Goal: Information Seeking & Learning: Learn about a topic

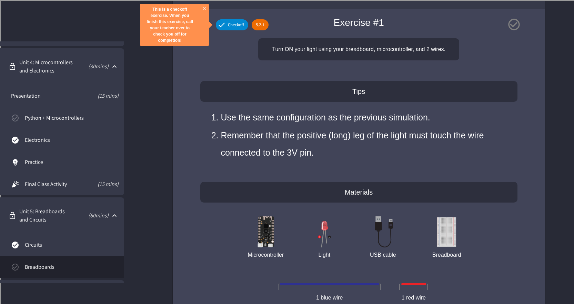
scroll to position [453, 0]
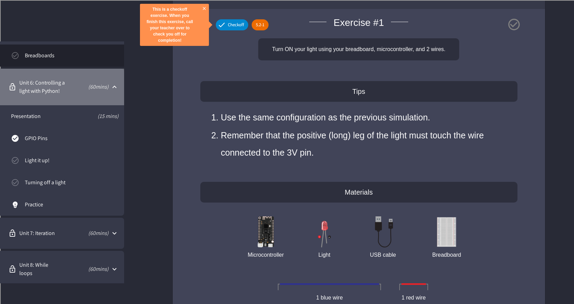
click at [39, 83] on span "Unit 6: Controlling a light with Python!" at bounding box center [47, 87] width 56 height 17
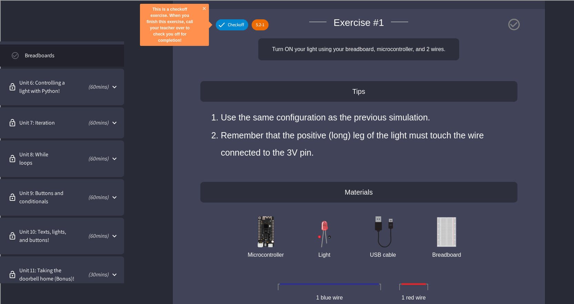
click at [39, 83] on span "Unit 6: Controlling a light with Python!" at bounding box center [47, 87] width 56 height 17
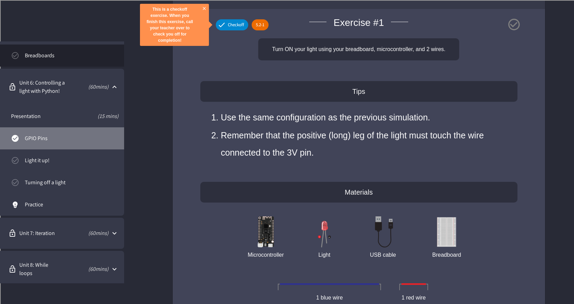
click at [41, 134] on link "GPIO Pins" at bounding box center [62, 138] width 124 height 22
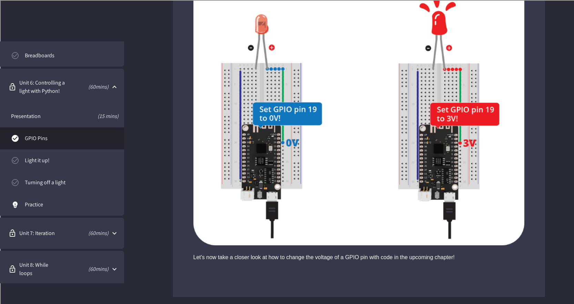
scroll to position [1276, 0]
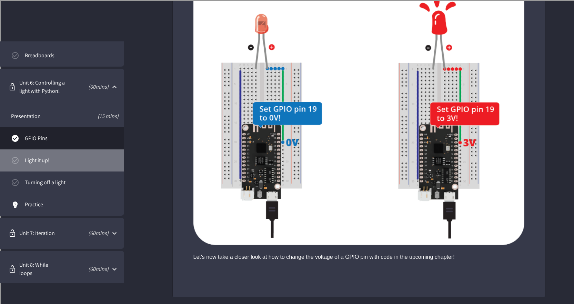
click at [67, 156] on link "Light it up!" at bounding box center [62, 160] width 124 height 22
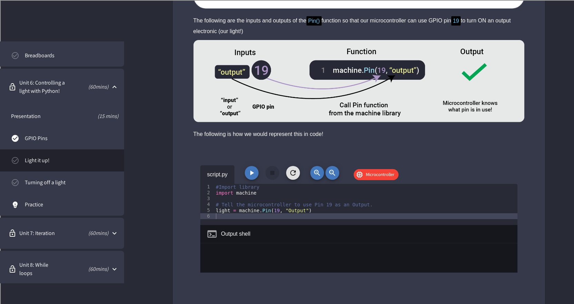
scroll to position [1345, 0]
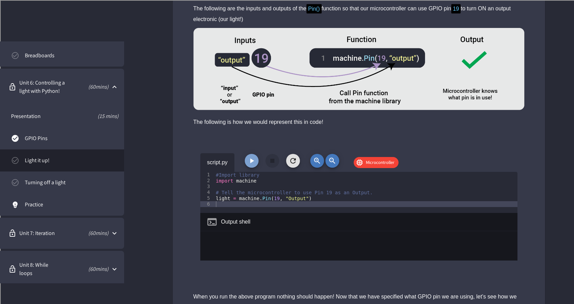
click at [253, 168] on button "button" at bounding box center [252, 161] width 14 height 14
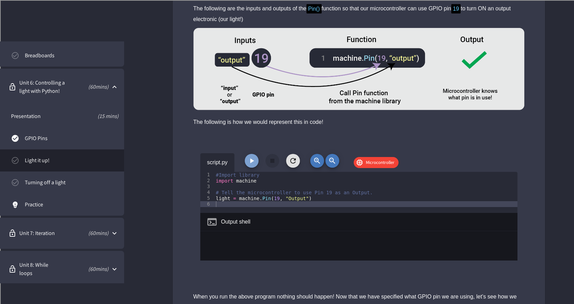
click at [248, 165] on icon "button" at bounding box center [252, 161] width 8 height 8
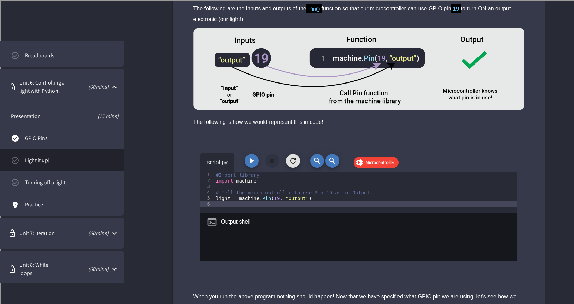
click at [250, 192] on div "#Import library import machine # Tell the microcontroller to use Pin 19 as an O…" at bounding box center [366, 198] width 303 height 53
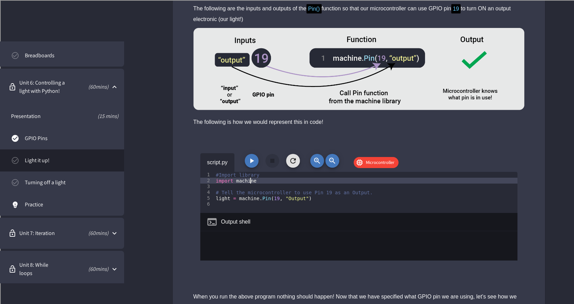
click at [261, 208] on div "#Import library import machine # Tell the microcontroller to use Pin 19 as an O…" at bounding box center [366, 198] width 303 height 53
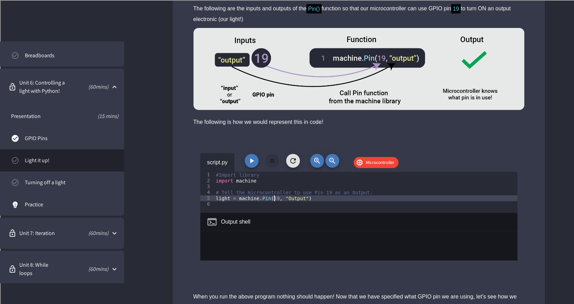
click at [273, 209] on div "#Import library import machine # Tell the microcontroller to use Pin 19 as an O…" at bounding box center [366, 198] width 303 height 53
click at [258, 207] on div "#Import library import machine # Tell the microcontroller to use Pin 19 as an O…" at bounding box center [366, 198] width 303 height 53
click at [363, 166] on span "Microcontroller" at bounding box center [380, 162] width 37 height 7
click at [361, 167] on icon at bounding box center [360, 162] width 8 height 8
click at [384, 166] on span "Microcontroller" at bounding box center [380, 162] width 37 height 7
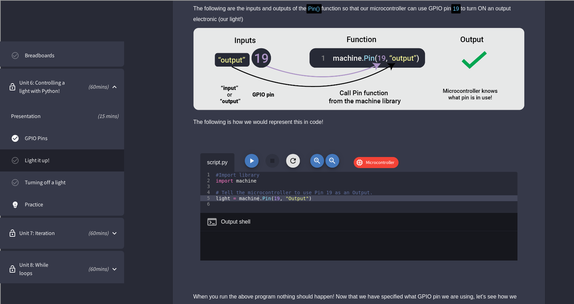
click at [271, 208] on div "#Import library import machine # Tell the microcontroller to use Pin 19 as an O…" at bounding box center [366, 198] width 303 height 53
click at [267, 209] on div "#Import library import machine # Tell the microcontroller to use Pin 19 as an O…" at bounding box center [366, 198] width 303 height 53
type textarea "**********"
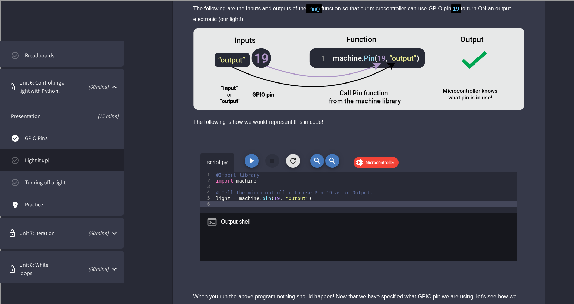
click at [312, 212] on div "#Import library import machine # Tell the microcontroller to use Pin 19 as an O…" at bounding box center [366, 198] width 303 height 53
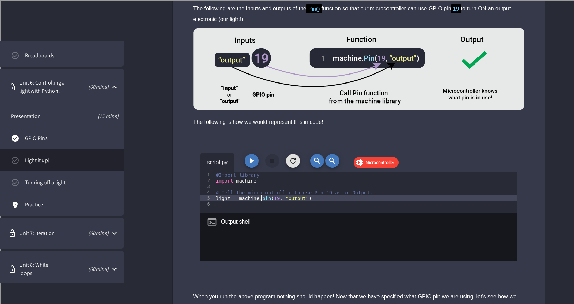
click at [262, 207] on div "#Import library import machine # Tell the microcontroller to use Pin 19 as an O…" at bounding box center [366, 198] width 303 height 53
type textarea "**********"
click at [272, 208] on div "#Import library import machine # Tell the microcontroller to use Pin 19 as an O…" at bounding box center [366, 198] width 303 height 53
click at [260, 194] on div "#Import library import machine # Tell the microcontroller to use Pin 19 as an O…" at bounding box center [366, 198] width 303 height 53
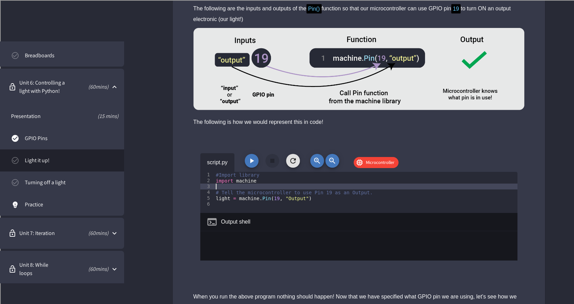
scroll to position [0, 0]
click at [252, 165] on icon "button" at bounding box center [252, 161] width 8 height 8
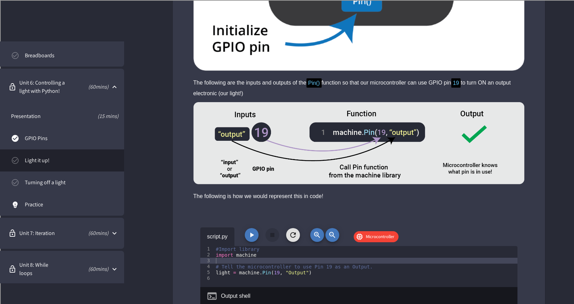
scroll to position [1276, 0]
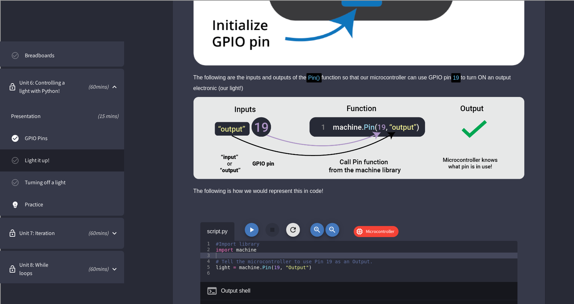
click at [255, 234] on icon "button" at bounding box center [252, 230] width 8 height 8
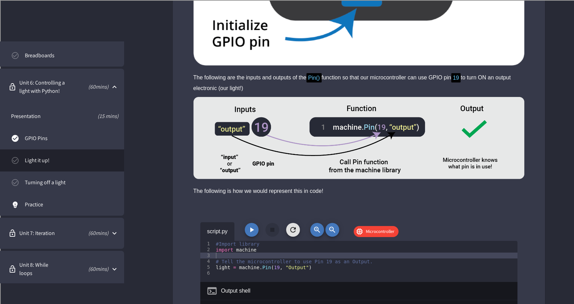
scroll to position [241, 0]
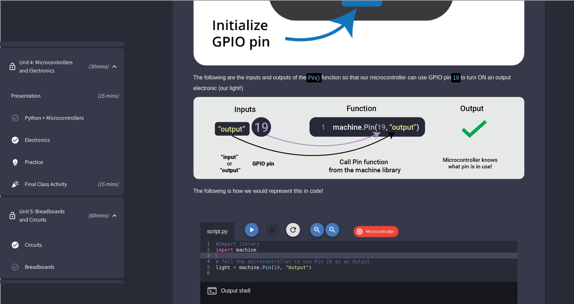
click at [93, 117] on span "Python + Microcontrollers" at bounding box center [72, 118] width 94 height 8
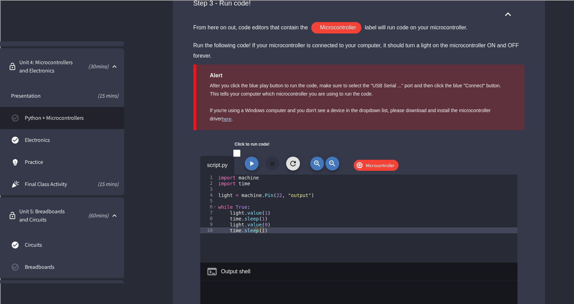
scroll to position [828, 0]
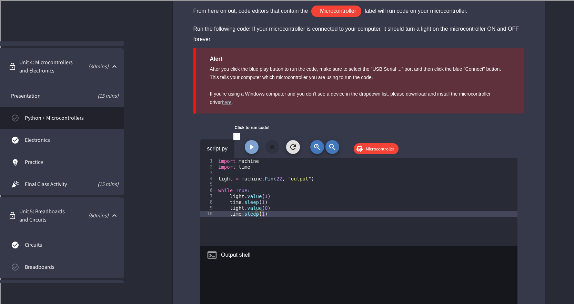
click at [253, 142] on button "button" at bounding box center [252, 147] width 14 height 14
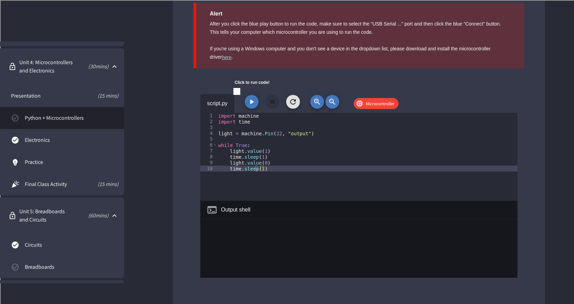
scroll to position [862, 0]
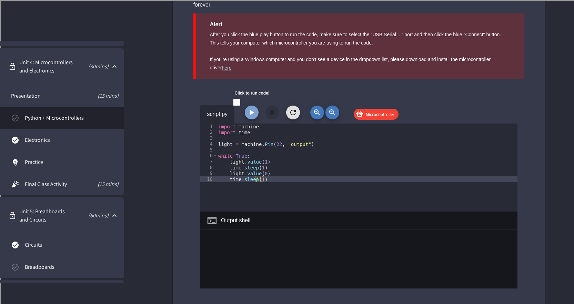
click at [253, 116] on icon "button" at bounding box center [252, 112] width 8 height 8
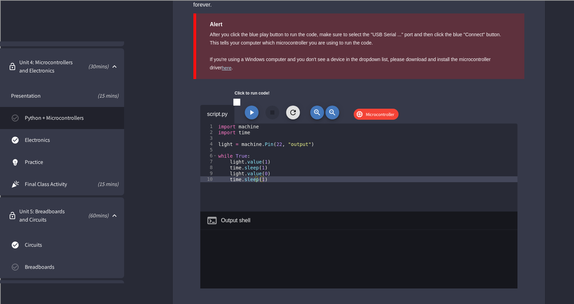
click at [298, 114] on button "button" at bounding box center [293, 113] width 14 height 14
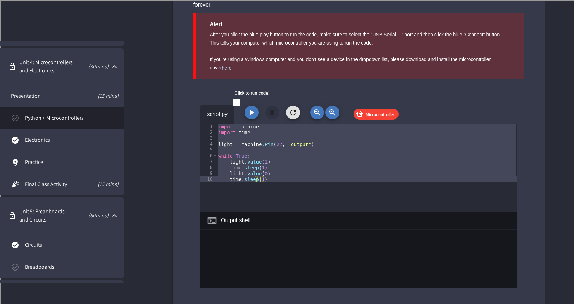
click at [250, 110] on icon "button" at bounding box center [252, 112] width 8 height 8
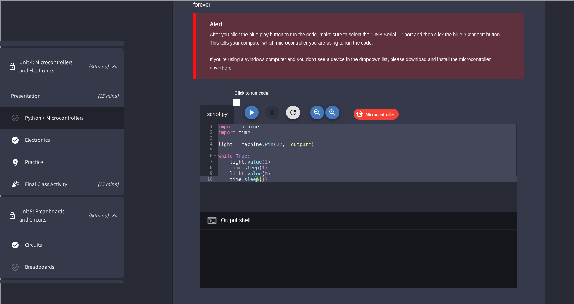
click at [273, 109] on div "script.py Click to run code! Microcontroller" at bounding box center [358, 114] width 317 height 19
click at [255, 115] on icon "button" at bounding box center [252, 112] width 8 height 8
